Goal: Task Accomplishment & Management: Manage account settings

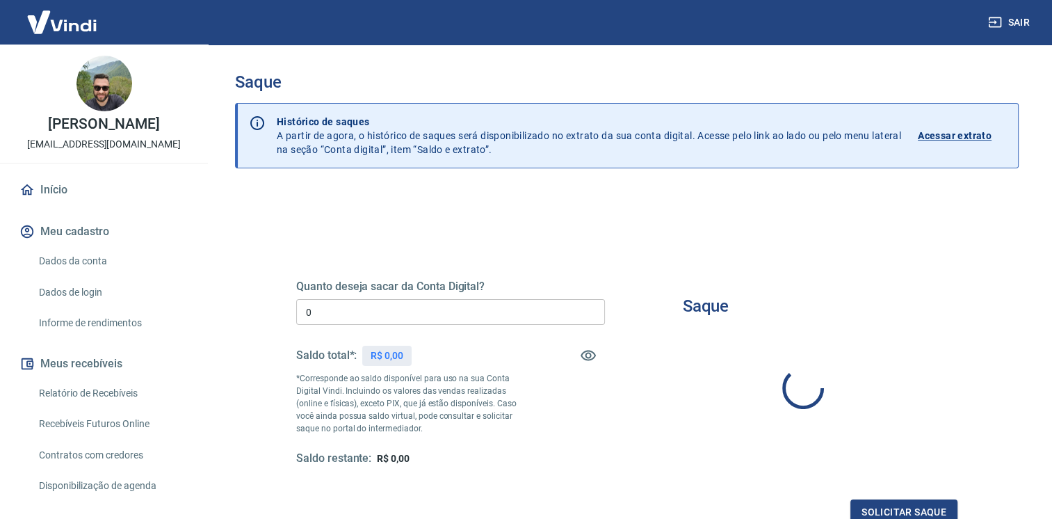
type input "R$ 0,00"
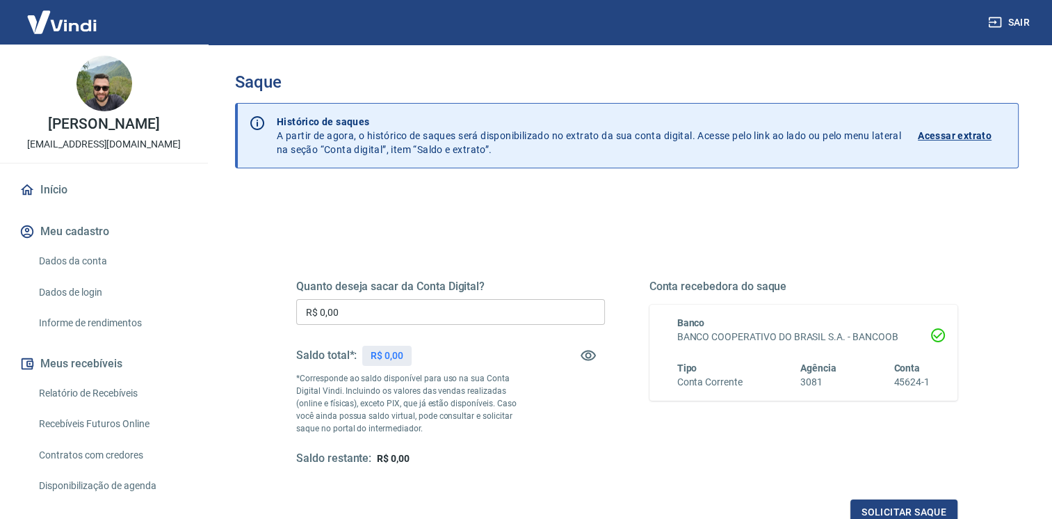
click at [436, 356] on div "Saldo total*: R$ 0,00" at bounding box center [450, 355] width 309 height 33
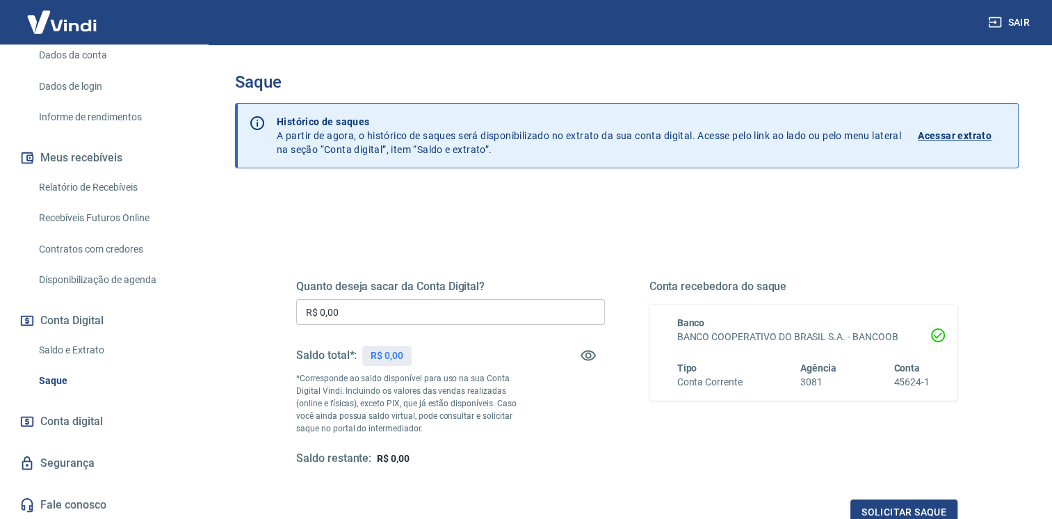
click at [54, 379] on link "Saque" at bounding box center [112, 380] width 158 height 29
click at [72, 348] on link "Saldo e Extrato" at bounding box center [112, 350] width 158 height 29
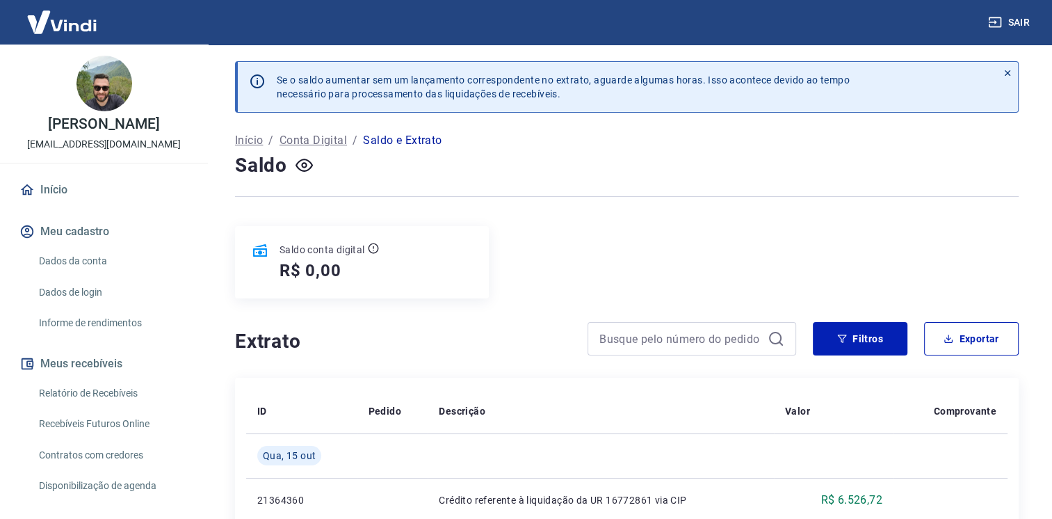
scroll to position [463, 0]
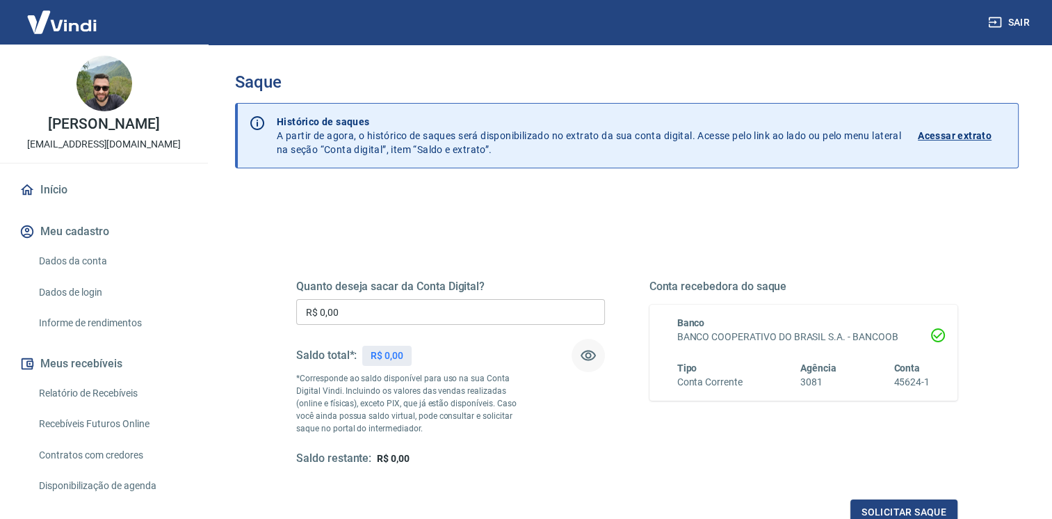
click at [585, 362] on button "button" at bounding box center [587, 355] width 33 height 33
click at [584, 361] on icon "button" at bounding box center [588, 355] width 17 height 17
click at [490, 304] on input "R$ 0,00" at bounding box center [450, 312] width 309 height 26
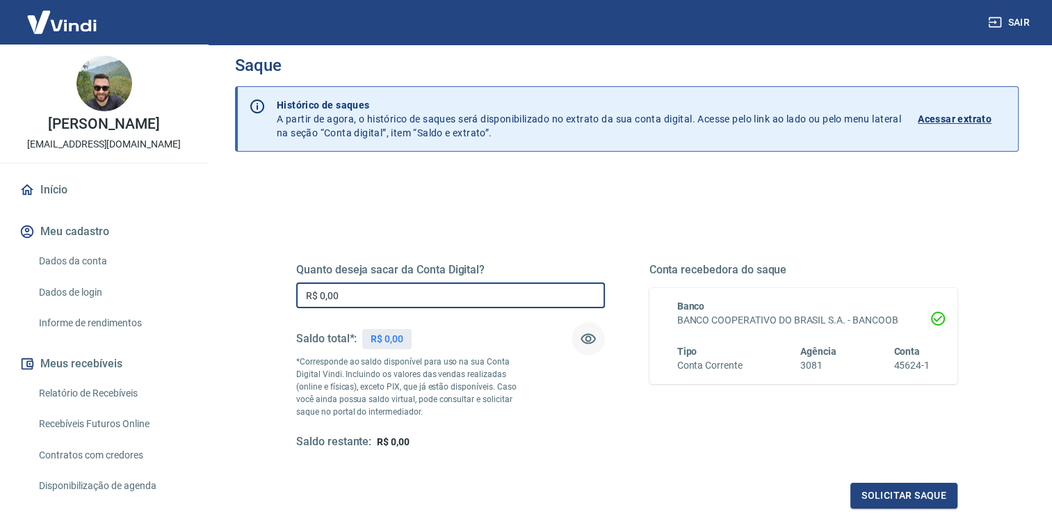
scroll to position [168, 0]
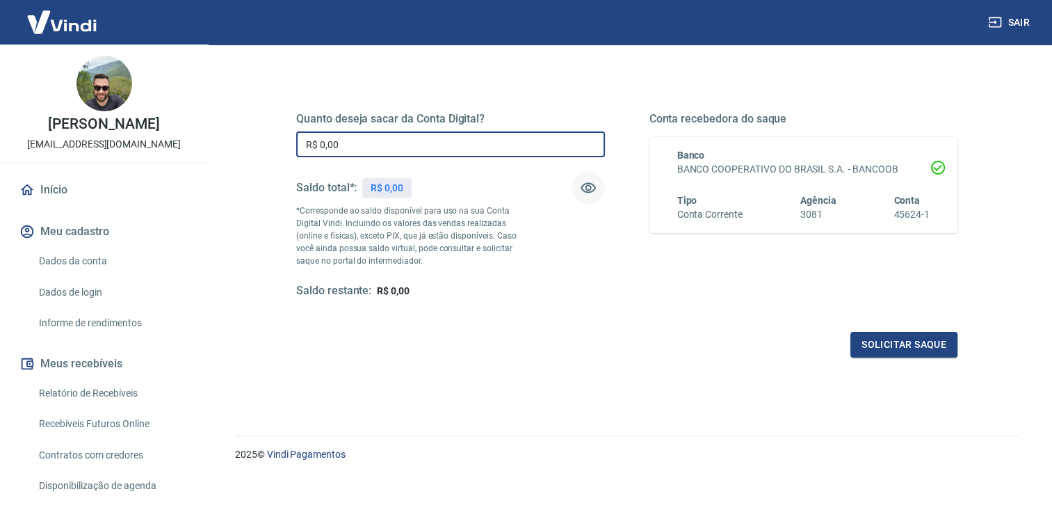
click at [355, 290] on h5 "Saldo restante:" at bounding box center [333, 291] width 75 height 15
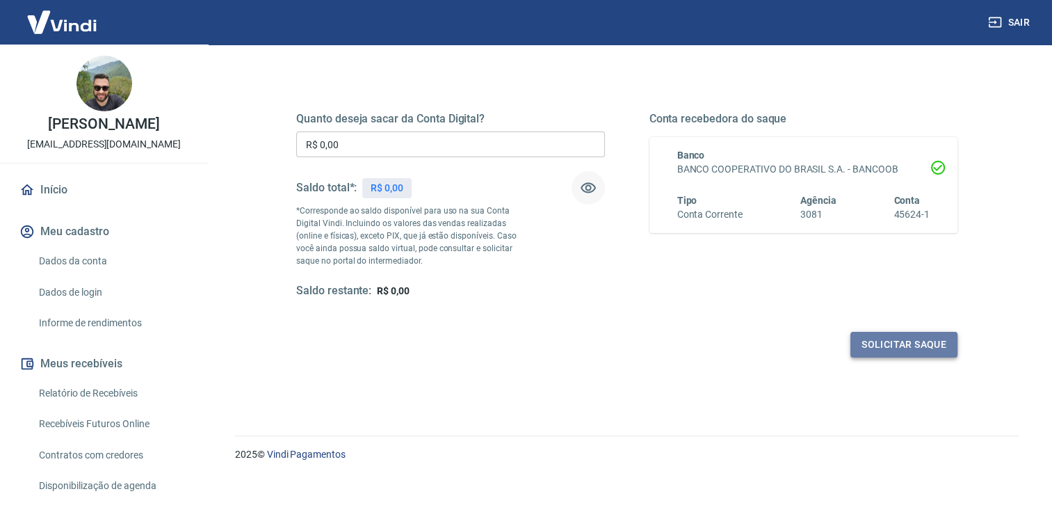
click at [939, 345] on button "Solicitar saque" at bounding box center [903, 345] width 107 height 26
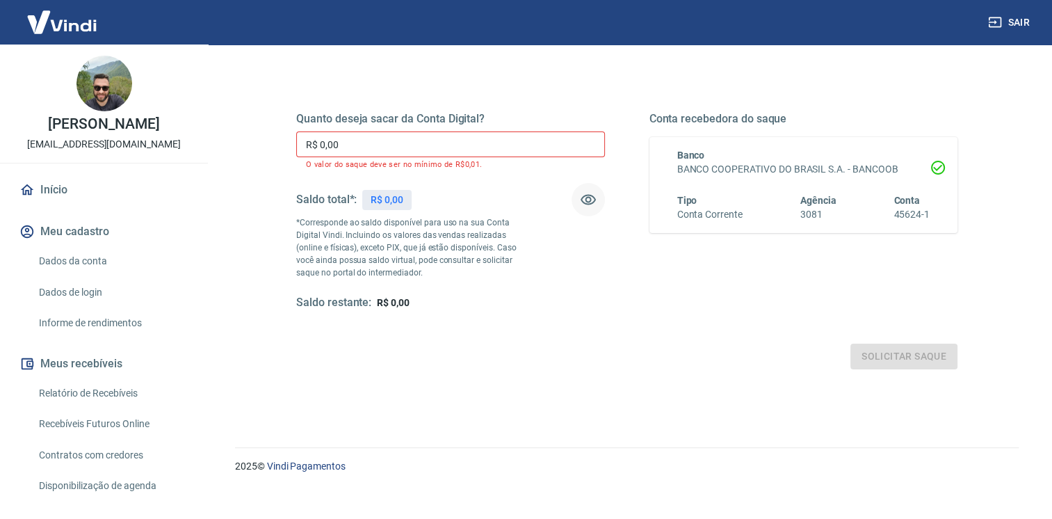
click at [416, 146] on input "R$ 0,00" at bounding box center [450, 144] width 309 height 26
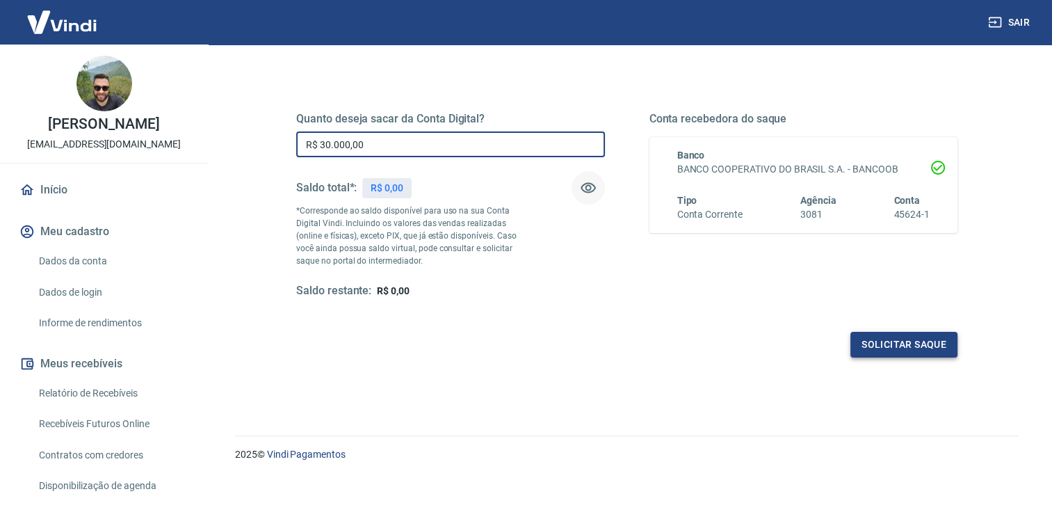
type input "R$ 30.000,00"
click at [877, 343] on button "Solicitar saque" at bounding box center [903, 345] width 107 height 26
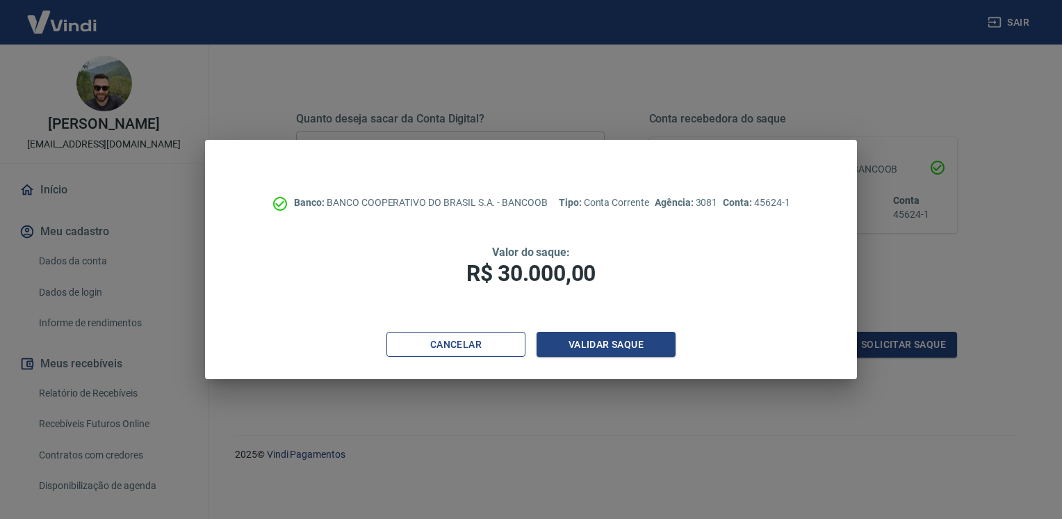
click at [481, 343] on button "Cancelar" at bounding box center [456, 345] width 139 height 26
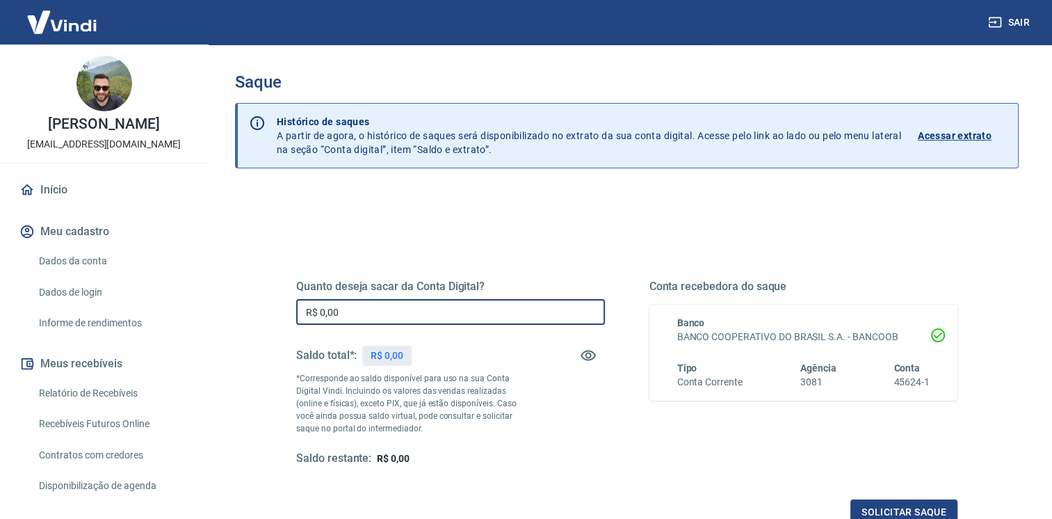
click at [350, 309] on input "R$ 0,00" at bounding box center [450, 312] width 309 height 26
